Goal: Check status

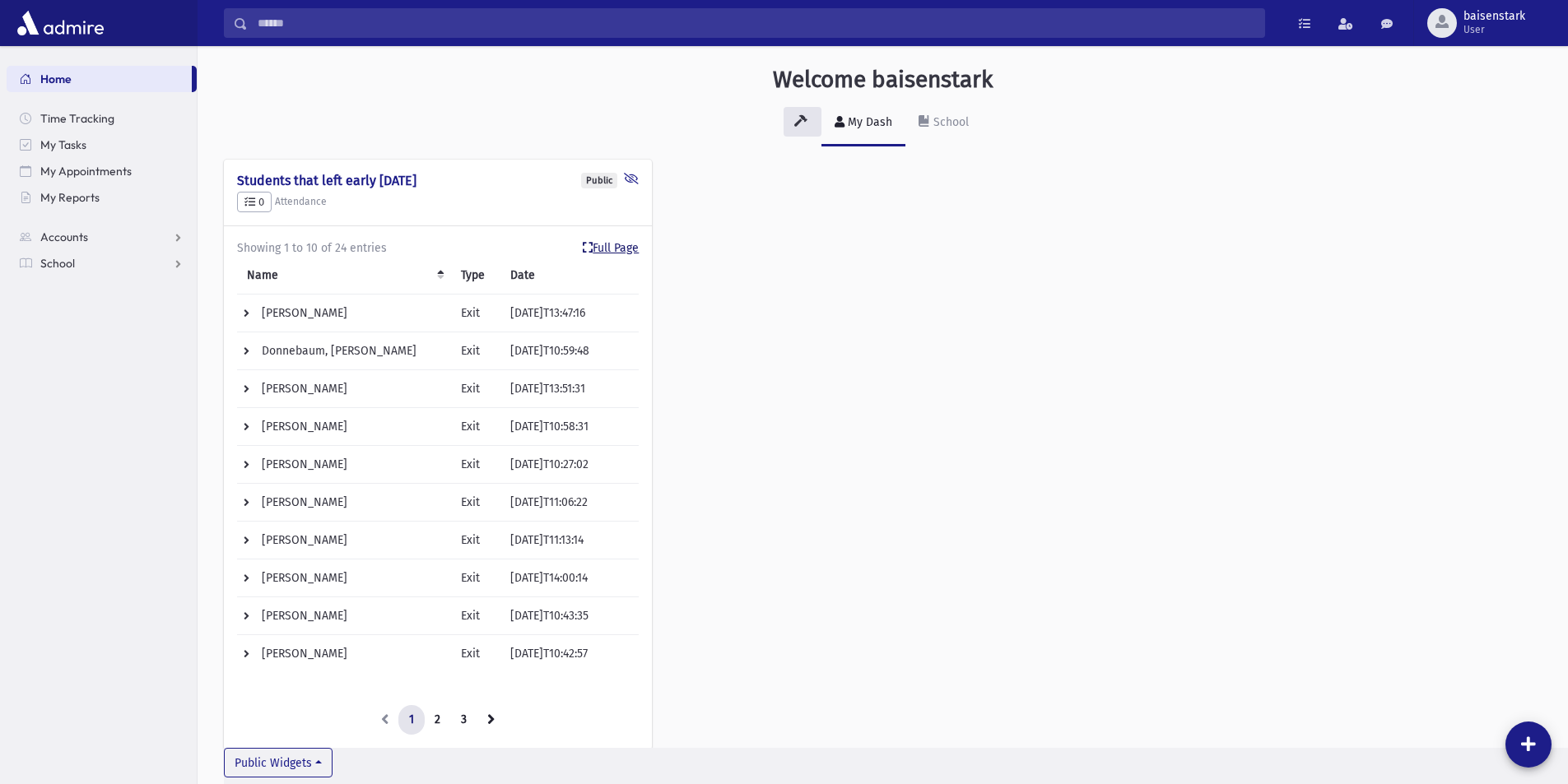
click at [614, 246] on link "Full Page" at bounding box center [611, 248] width 56 height 17
click at [617, 241] on link "Full Page" at bounding box center [611, 248] width 56 height 17
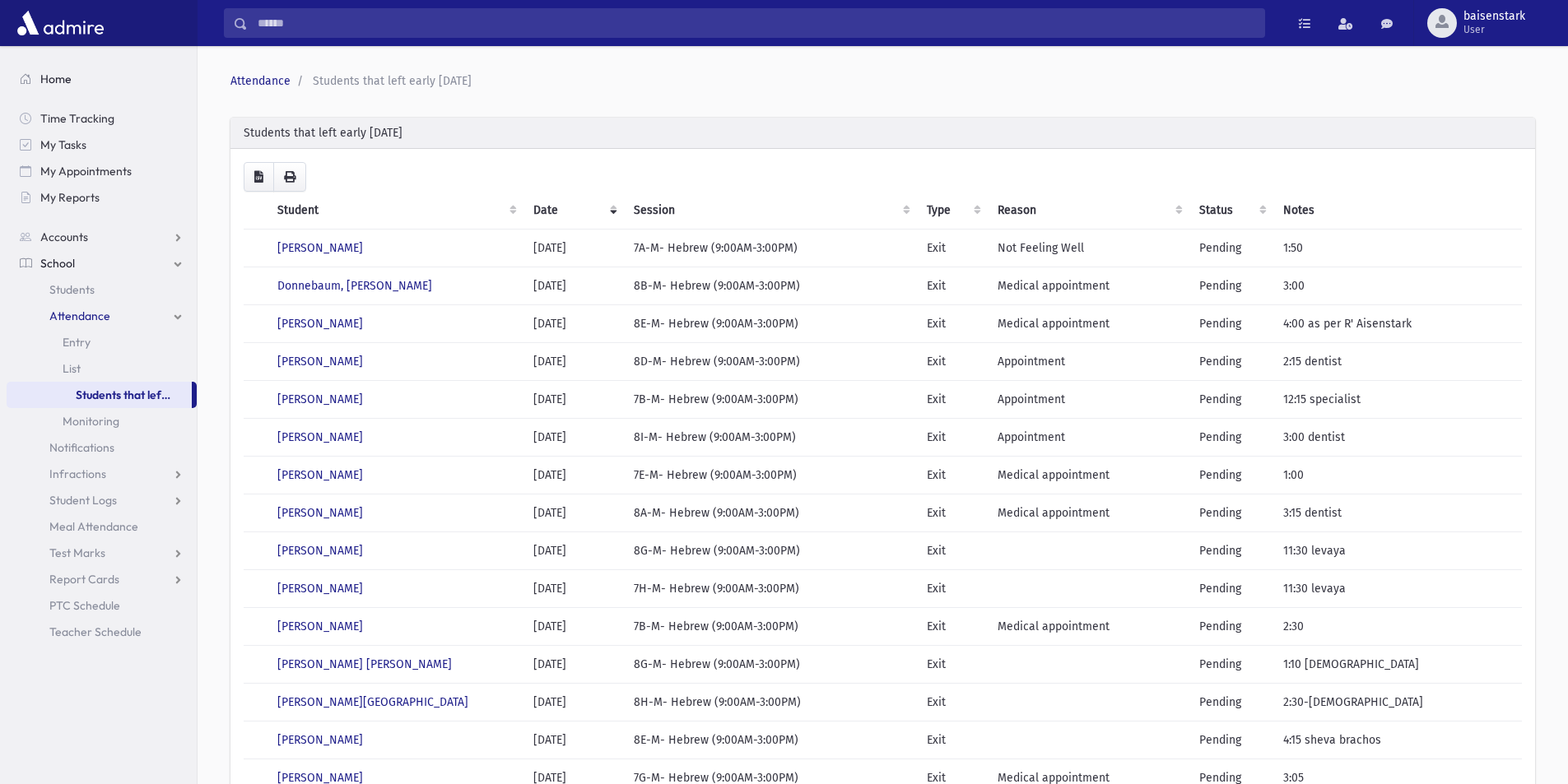
click at [60, 81] on span "Home" at bounding box center [56, 79] width 31 height 15
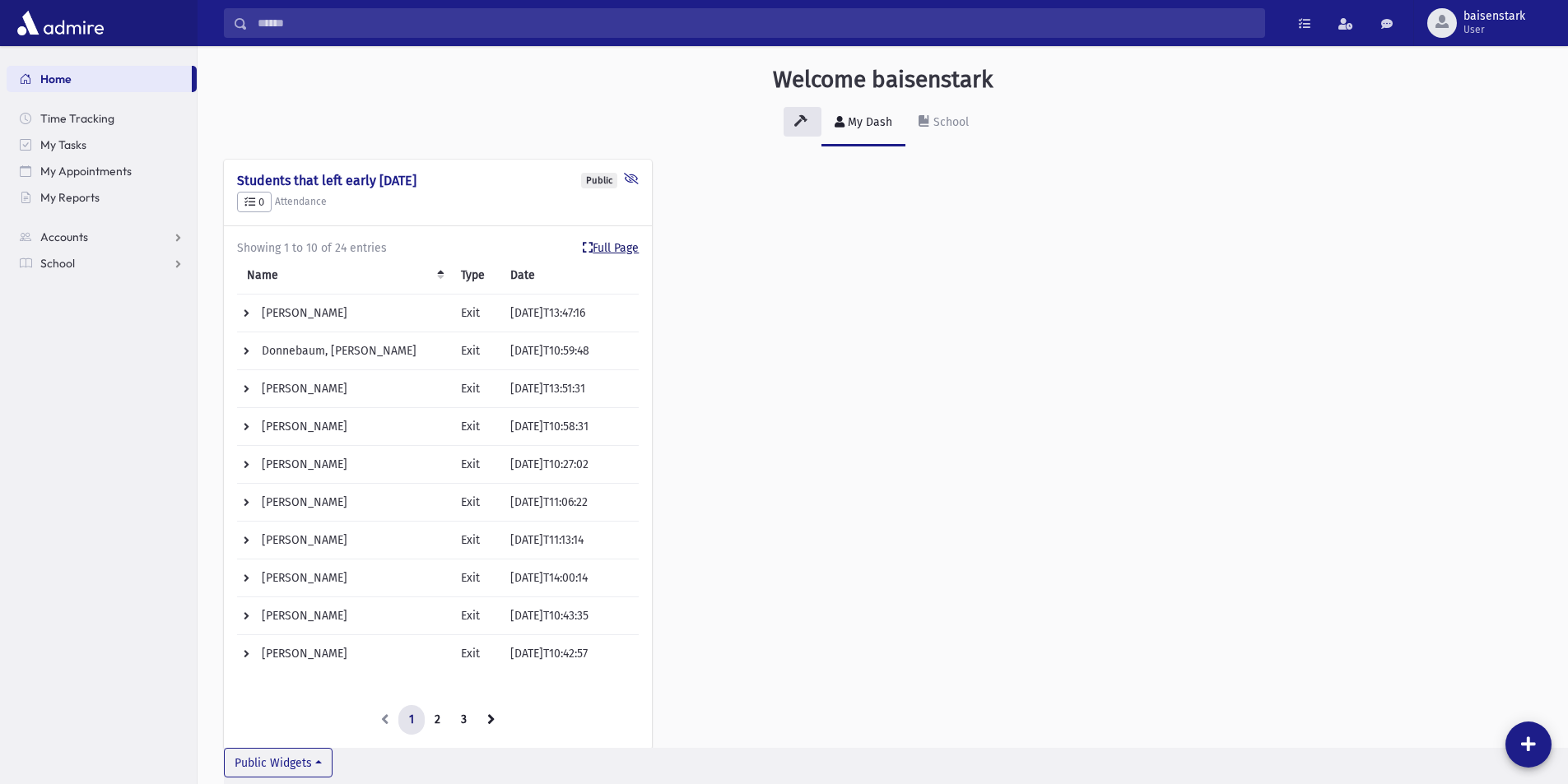
click at [617, 243] on link "Full Page" at bounding box center [611, 248] width 56 height 17
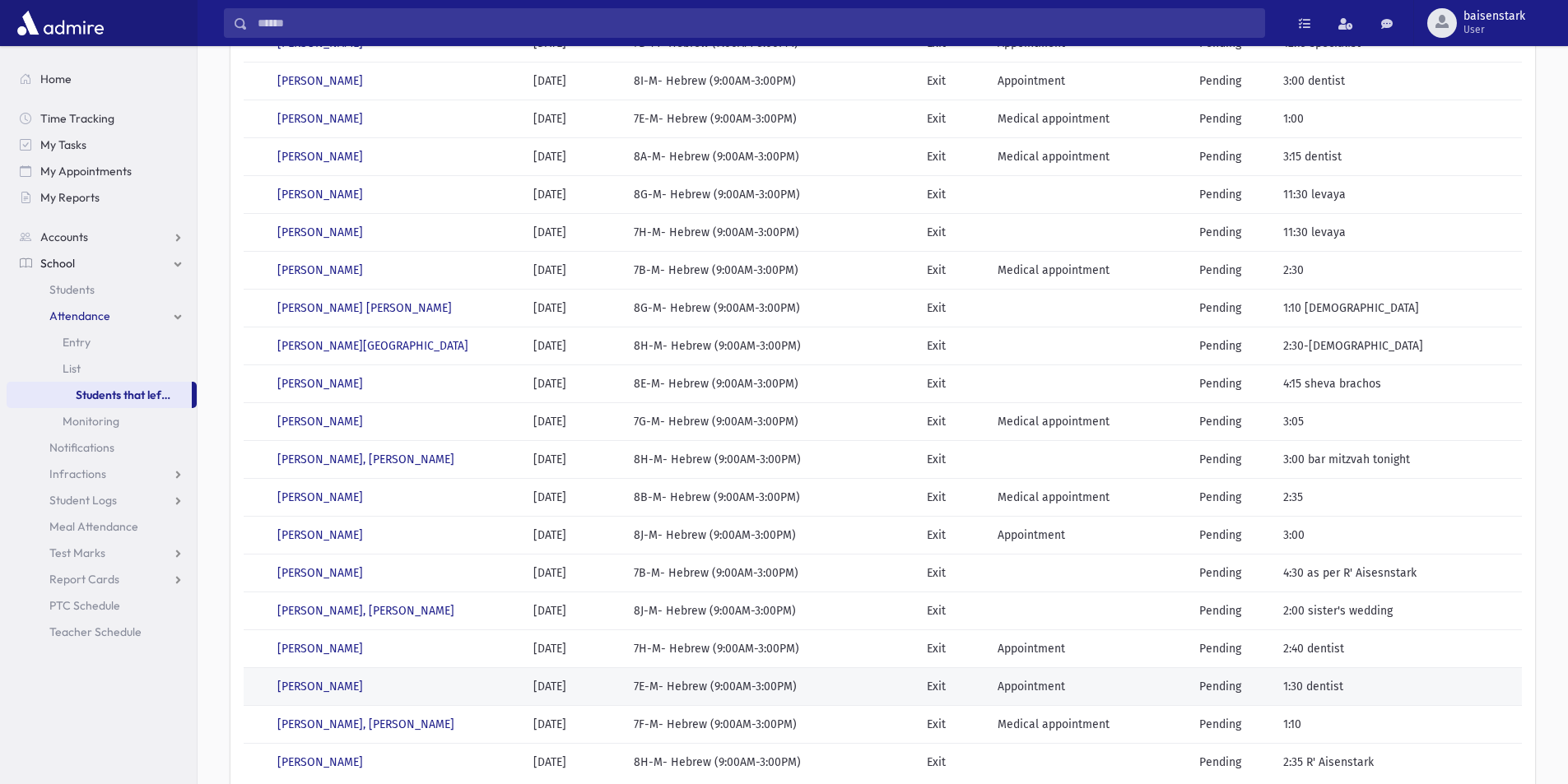
scroll to position [338, 0]
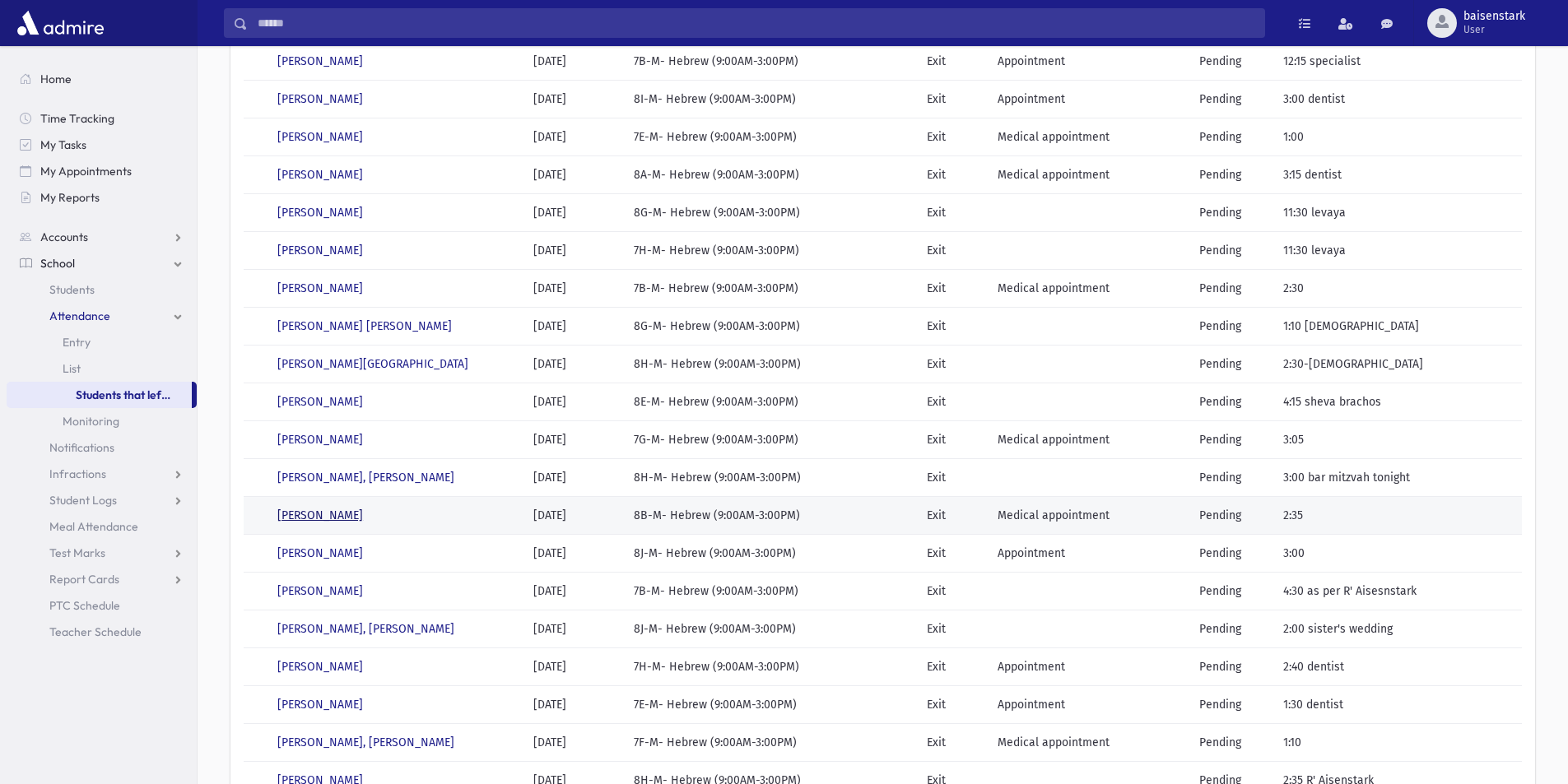
click at [339, 509] on link "[PERSON_NAME]" at bounding box center [320, 515] width 85 height 14
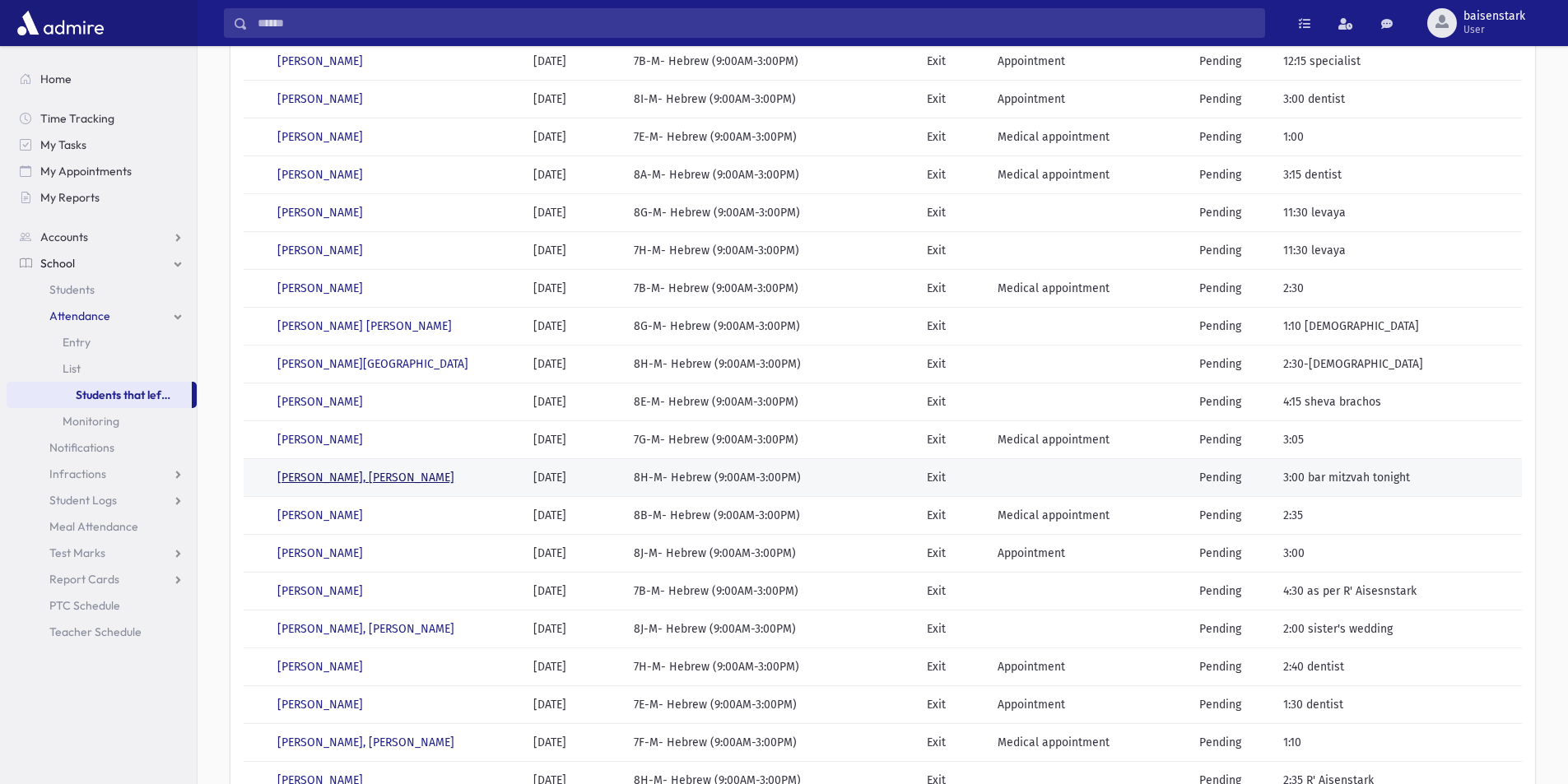
click at [329, 470] on link "Pollak, Avrohom Asher" at bounding box center [366, 477] width 177 height 14
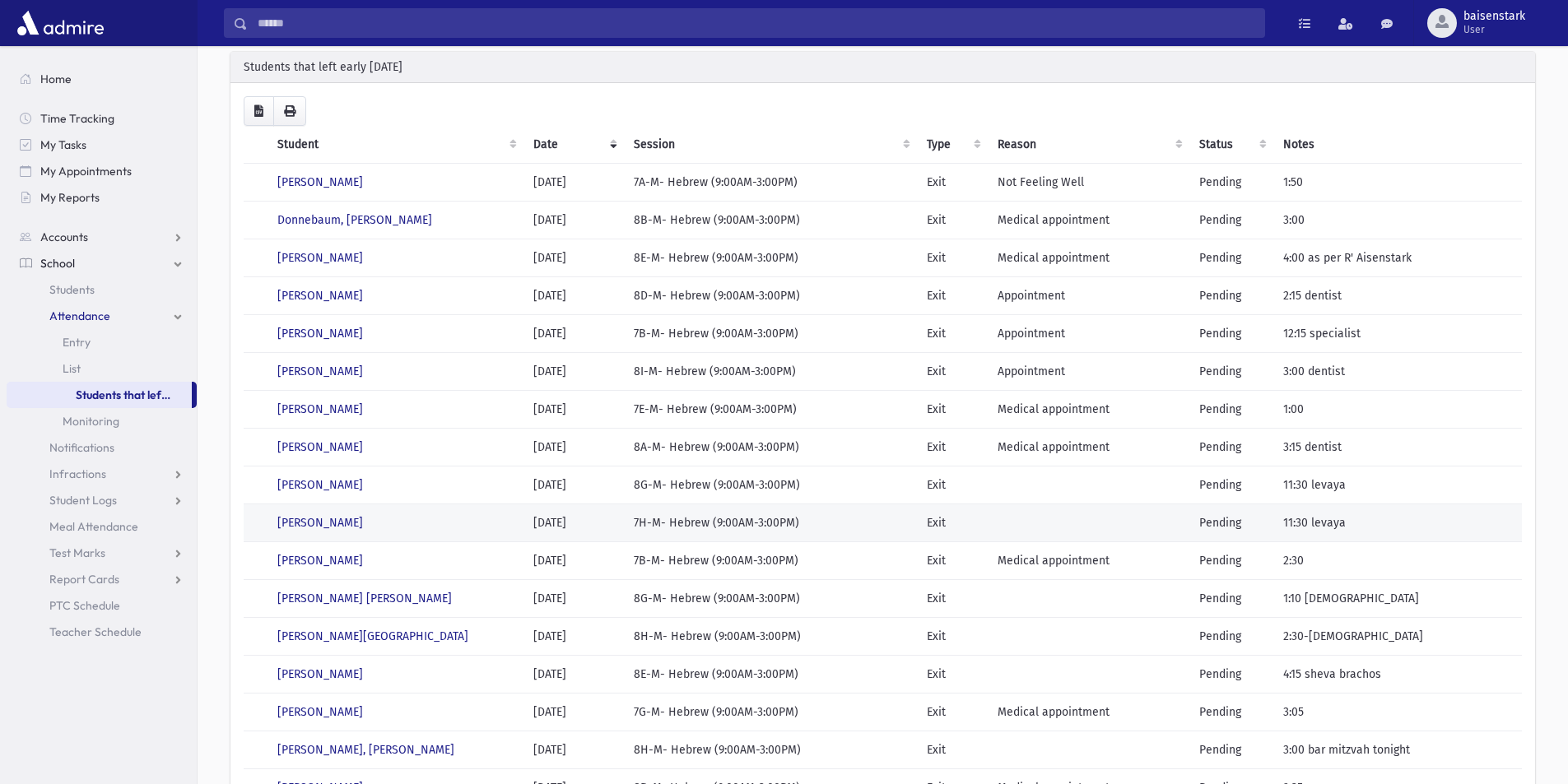
scroll to position [174, 0]
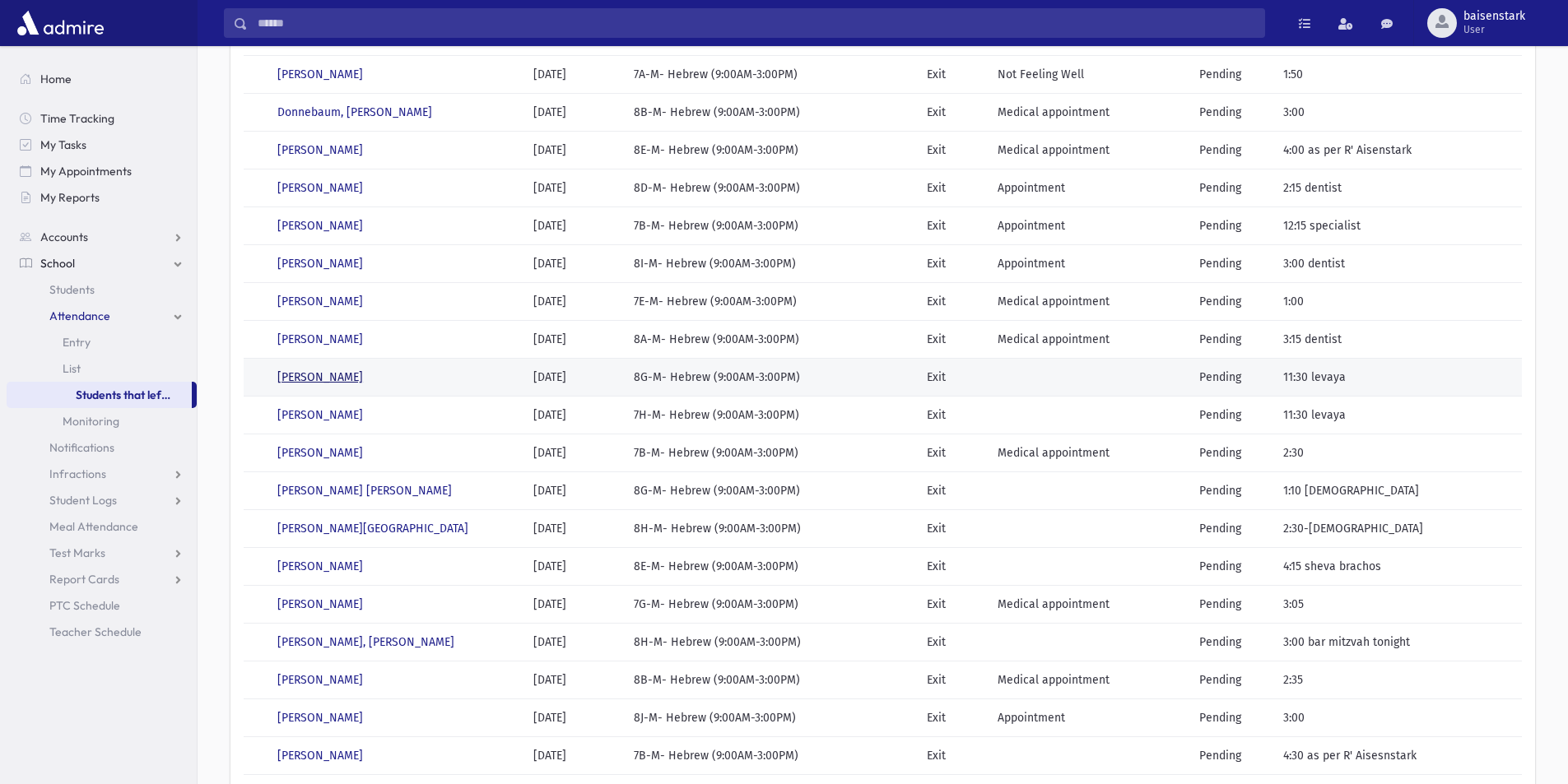
click at [326, 378] on link "Leibel, Yechezkel" at bounding box center [320, 377] width 85 height 14
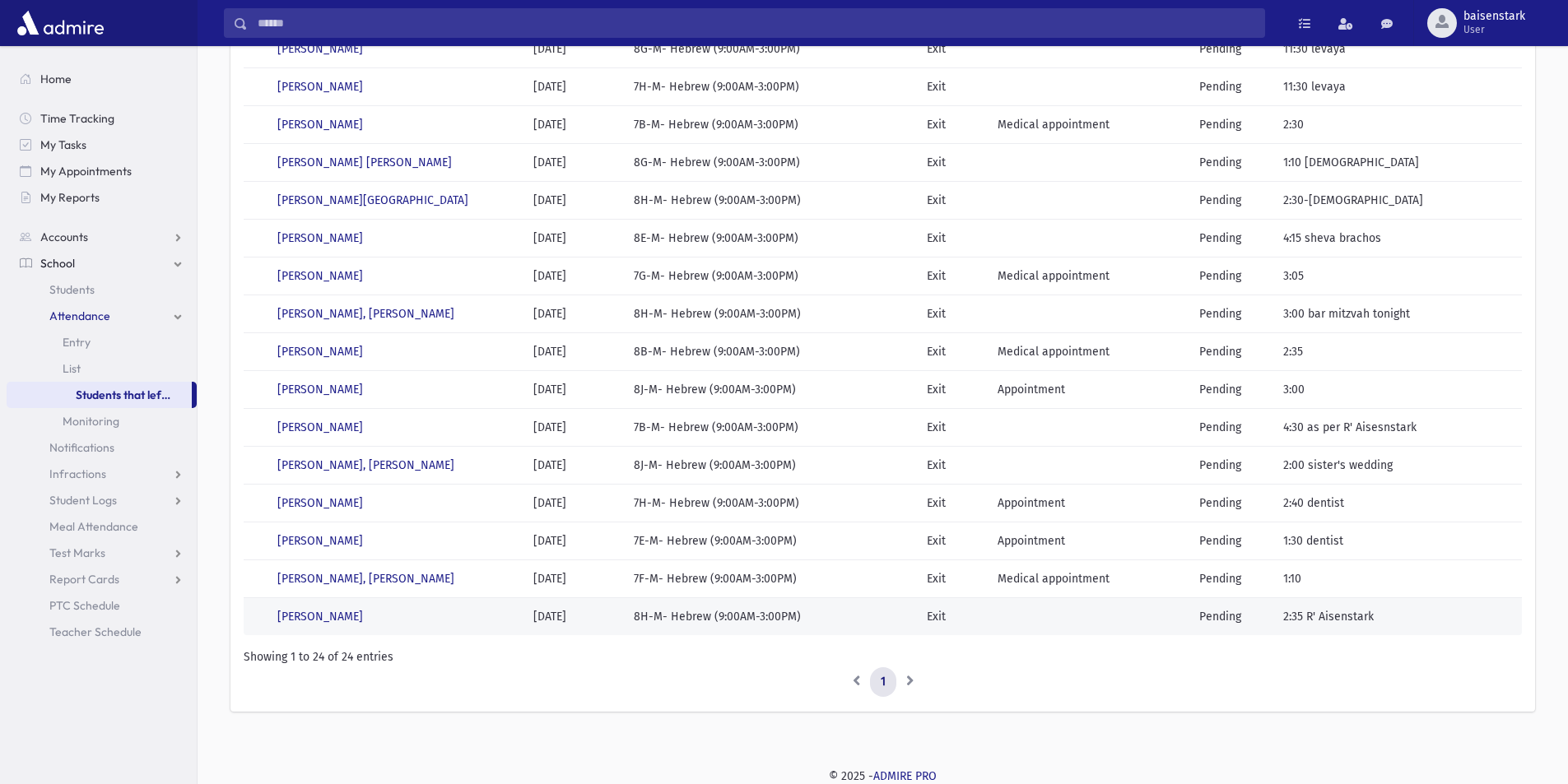
scroll to position [502, 0]
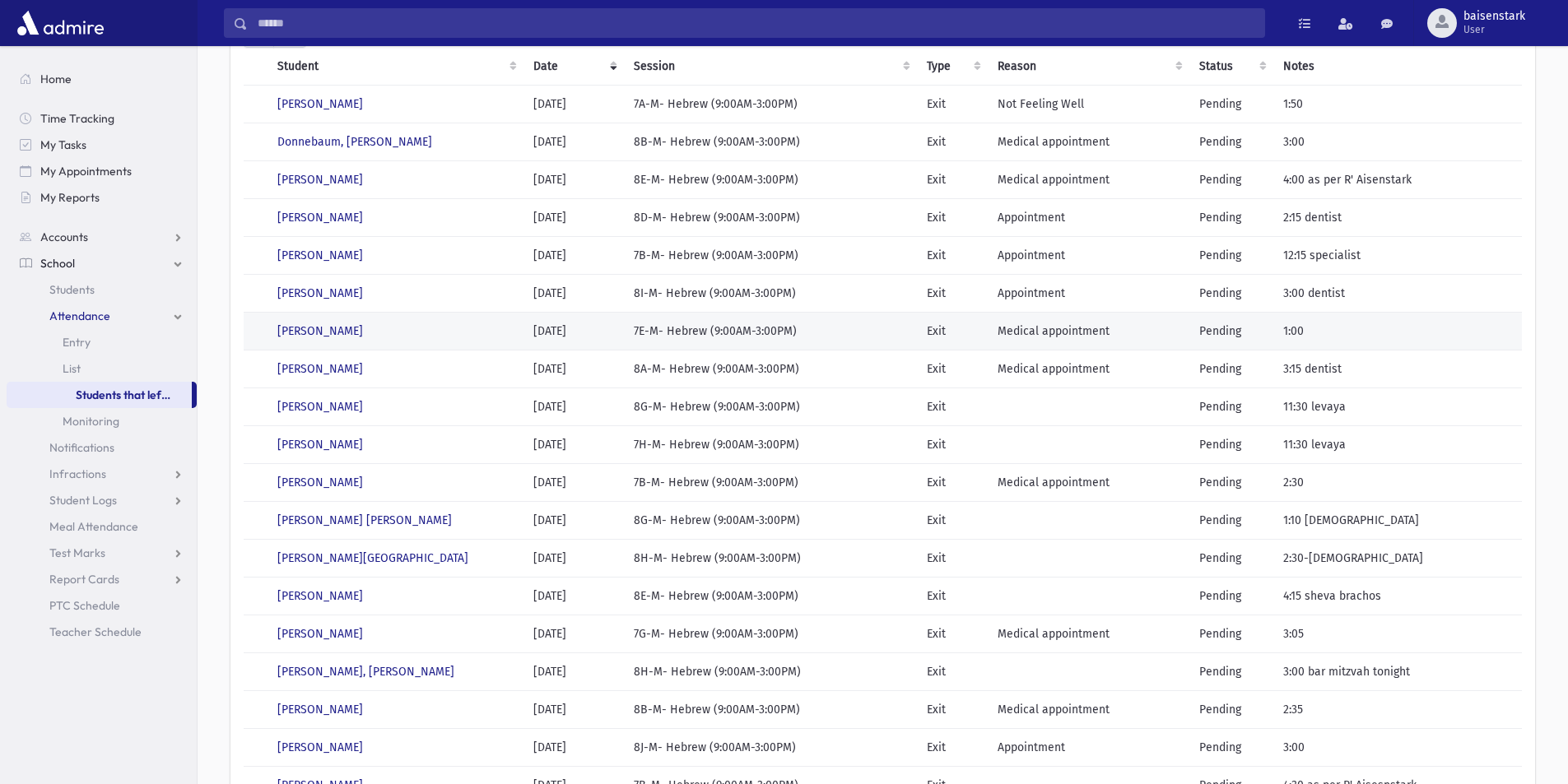
scroll to position [455, 0]
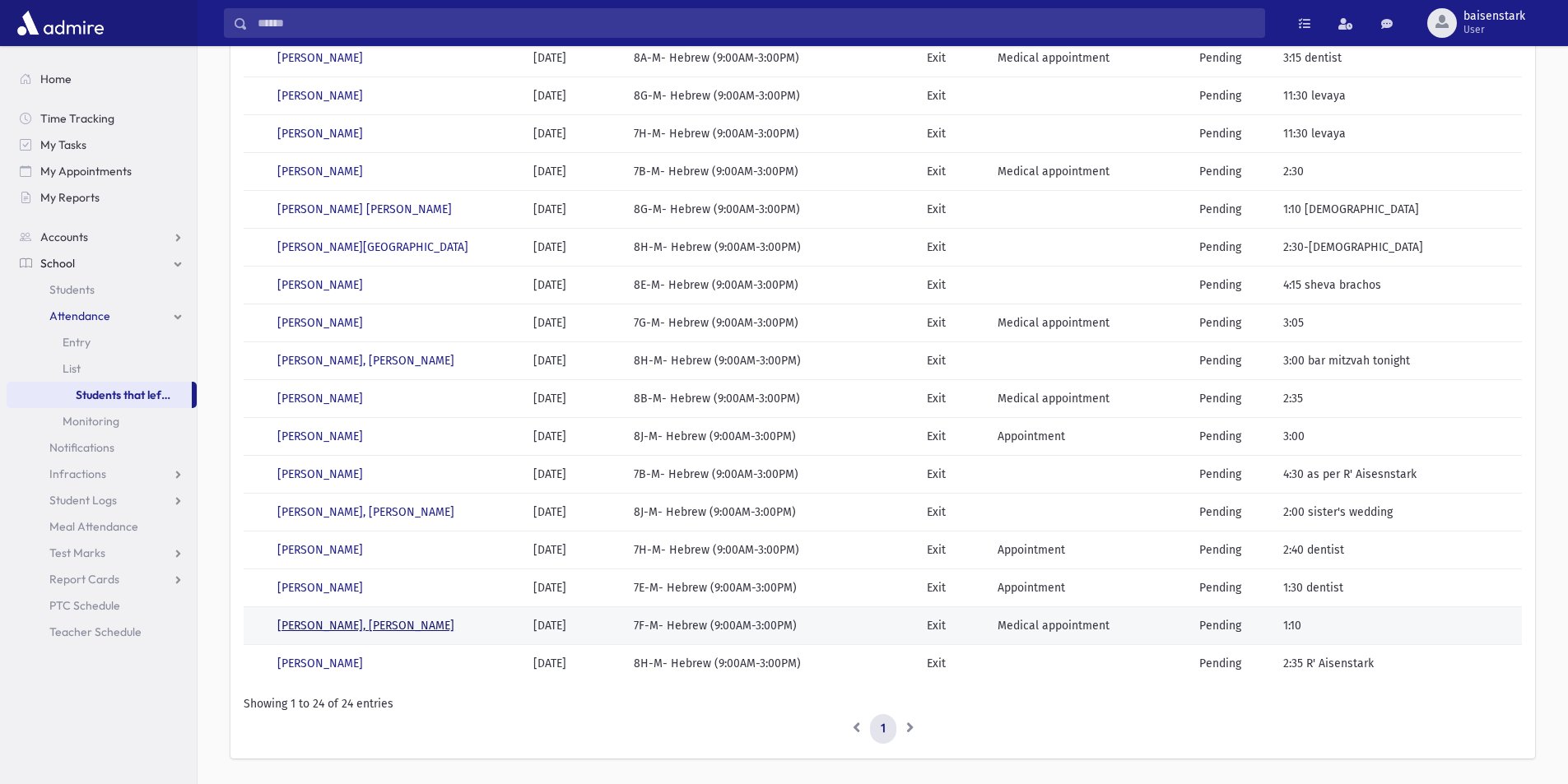
click at [309, 623] on link "Wiesenfeld, Yisroel Meir" at bounding box center [366, 626] width 177 height 14
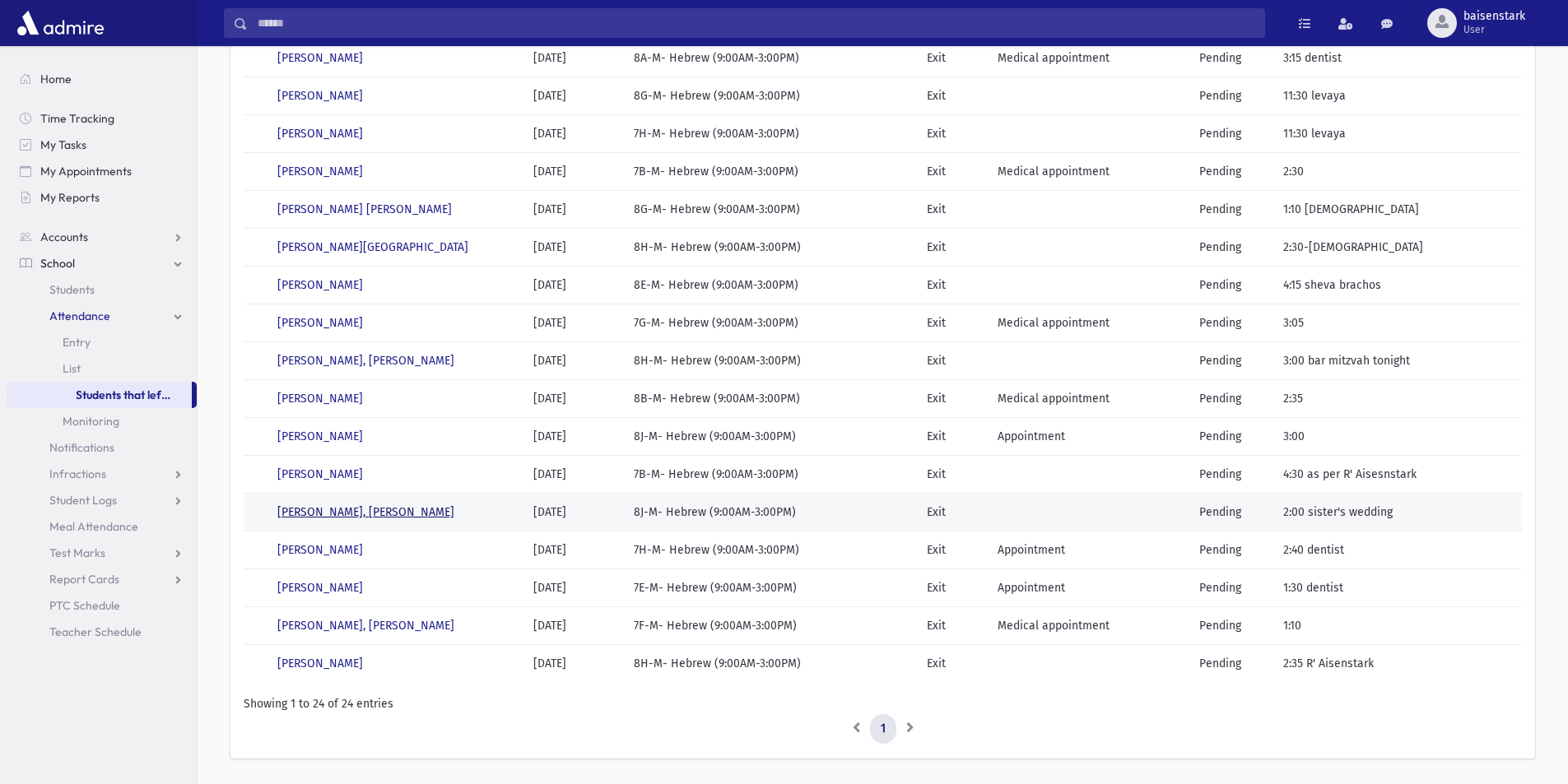
click at [312, 508] on link "Shoshana, Moshe" at bounding box center [366, 512] width 177 height 14
